Goal: Download file/media

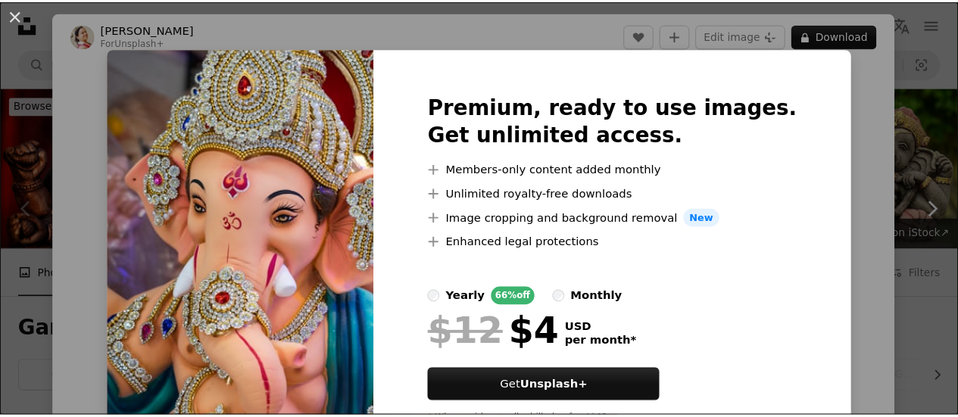
scroll to position [421, 0]
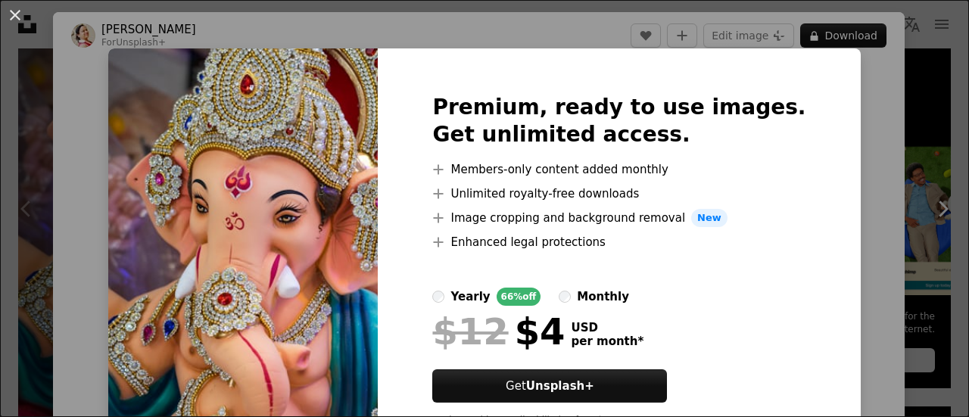
drag, startPoint x: 968, startPoint y: 174, endPoint x: 526, endPoint y: 164, distance: 442.3
click at [15, 14] on button "An X shape" at bounding box center [15, 15] width 18 height 18
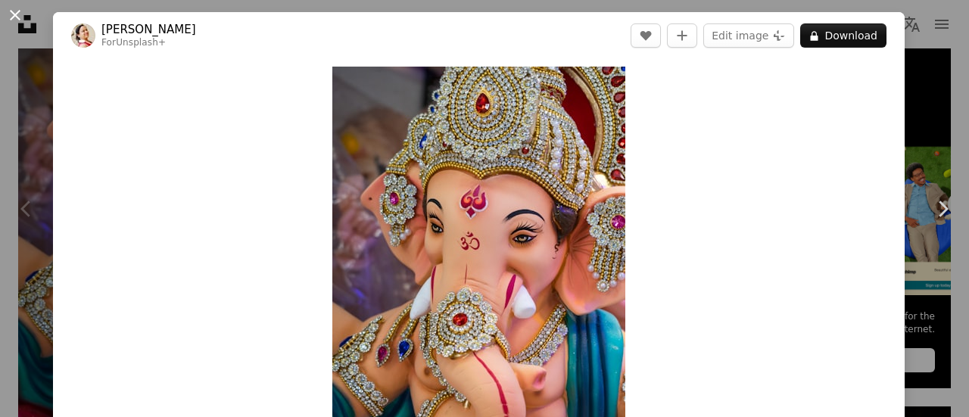
click at [19, 9] on button "An X shape" at bounding box center [15, 15] width 18 height 18
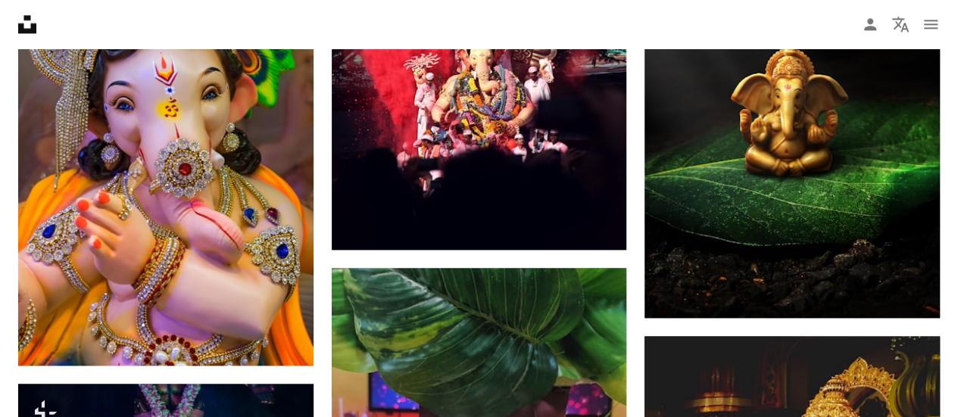
scroll to position [950, 0]
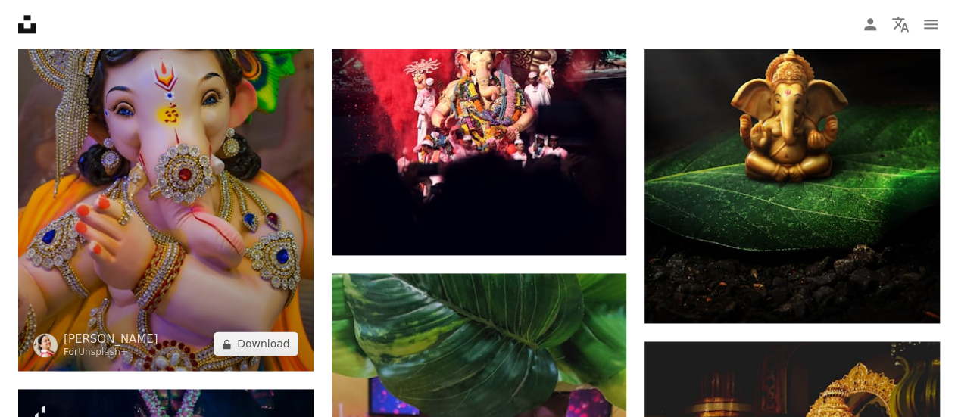
click at [229, 205] on img at bounding box center [165, 150] width 295 height 442
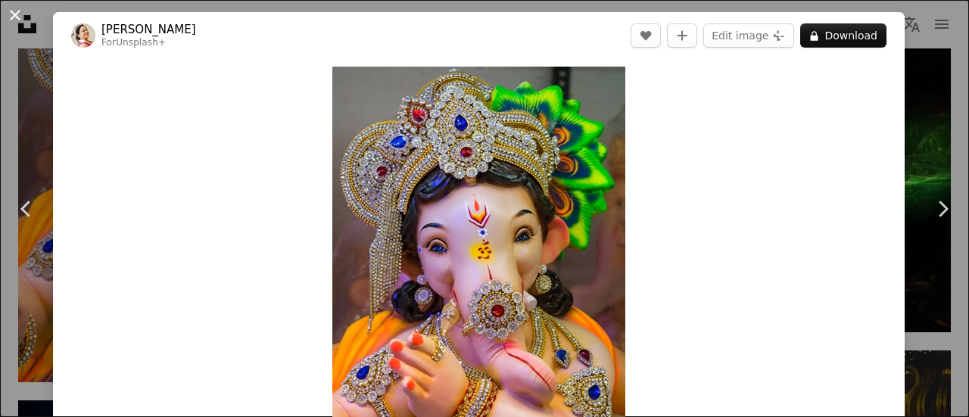
click at [12, 11] on button "An X shape" at bounding box center [15, 15] width 18 height 18
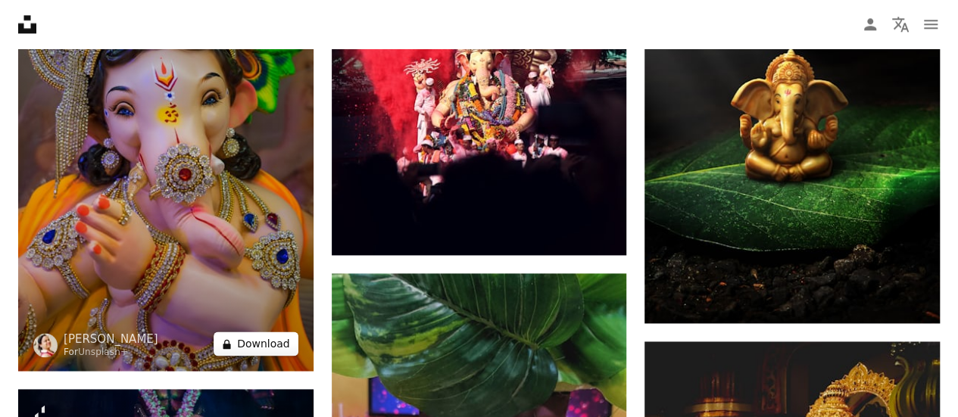
click at [257, 351] on button "A lock Download" at bounding box center [256, 344] width 85 height 24
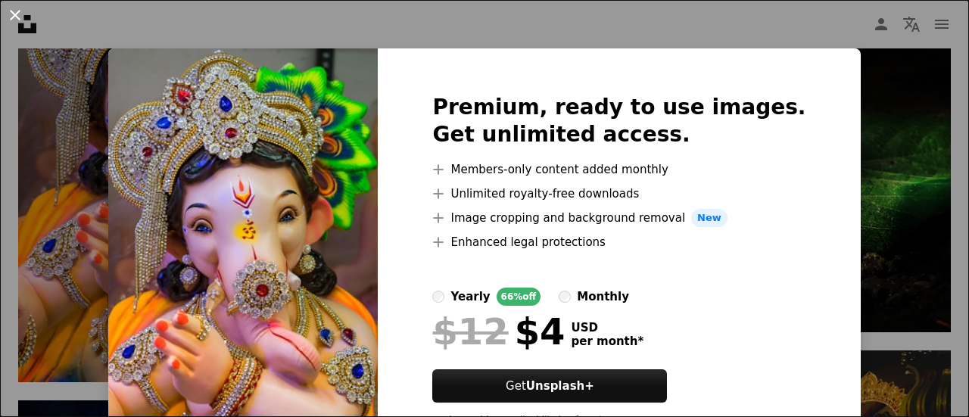
click at [10, 16] on button "An X shape" at bounding box center [15, 15] width 18 height 18
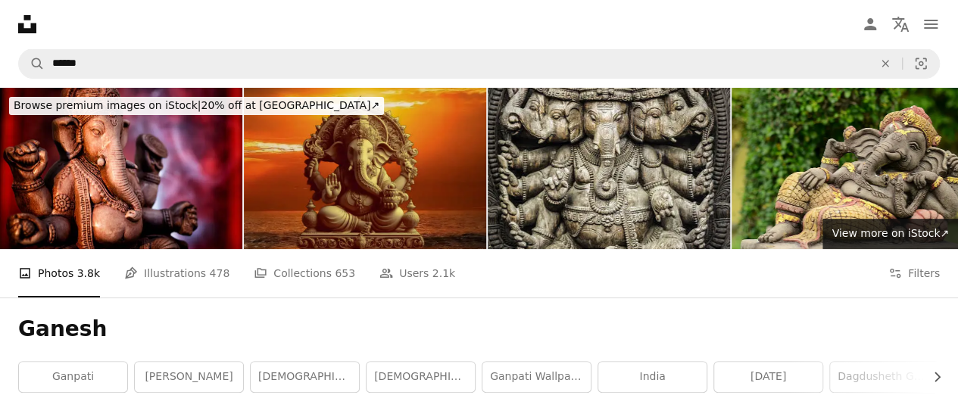
click at [382, 168] on img at bounding box center [365, 168] width 242 height 161
